Goal: Task Accomplishment & Management: Use online tool/utility

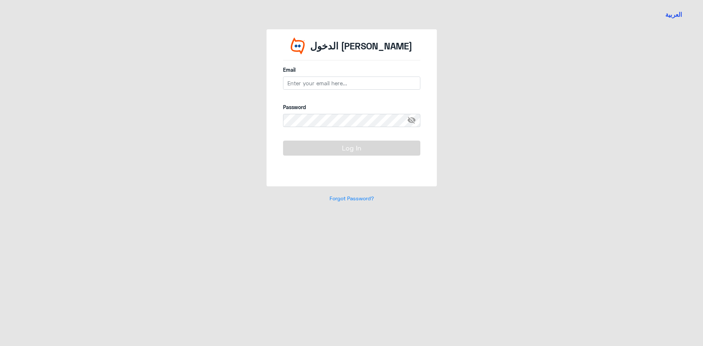
type input "[EMAIL_ADDRESS][DOMAIN_NAME]"
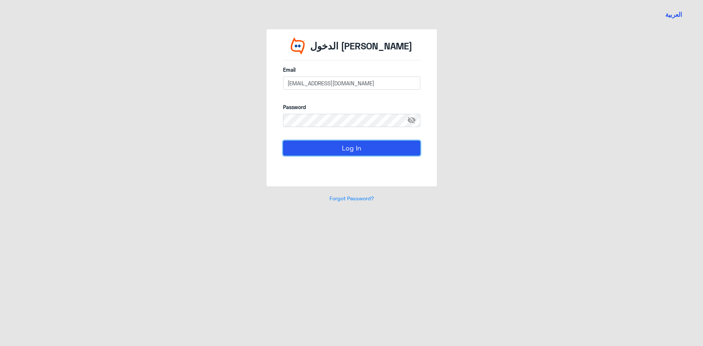
click at [354, 147] on button "Log In" at bounding box center [351, 148] width 137 height 15
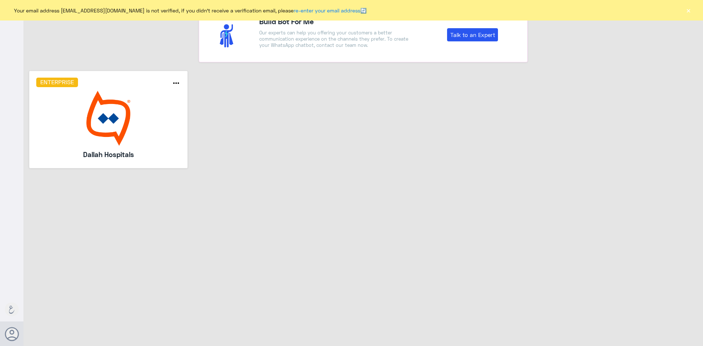
click at [127, 92] on img at bounding box center [108, 118] width 145 height 55
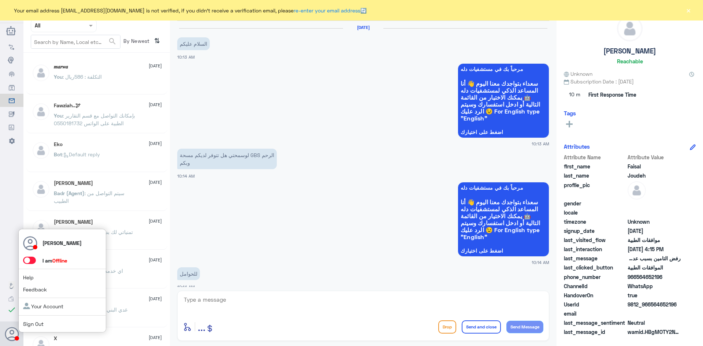
scroll to position [370, 0]
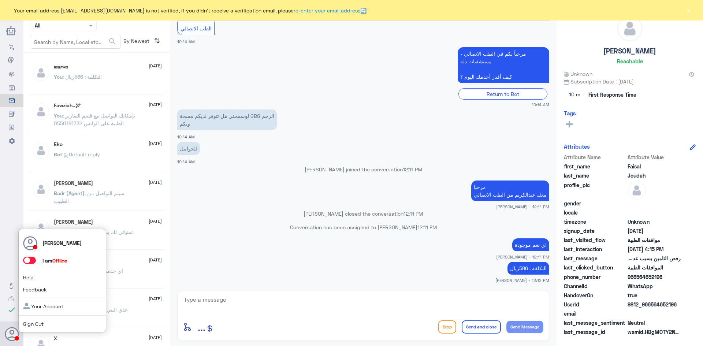
click at [31, 259] on span at bounding box center [29, 260] width 13 height 7
click at [0, 0] on input "checkbox" at bounding box center [0, 0] width 0 height 0
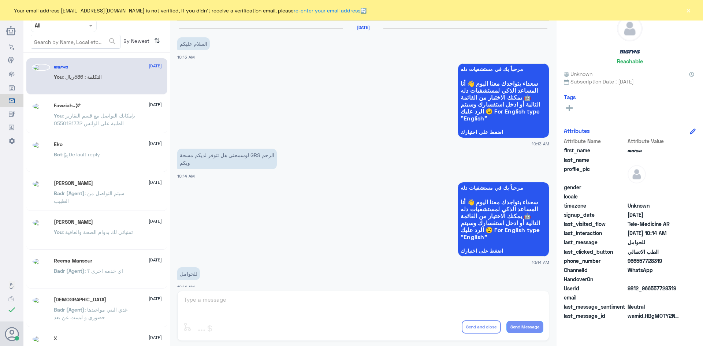
scroll to position [370, 0]
